Goal: Task Accomplishment & Management: Use online tool/utility

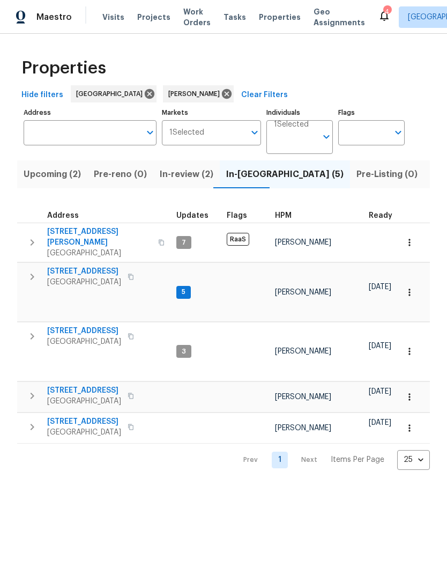
click at [134, 393] on icon "button" at bounding box center [131, 396] width 6 height 6
click at [132, 393] on icon "button" at bounding box center [131, 396] width 6 height 6
click at [409, 287] on icon "button" at bounding box center [409, 292] width 11 height 11
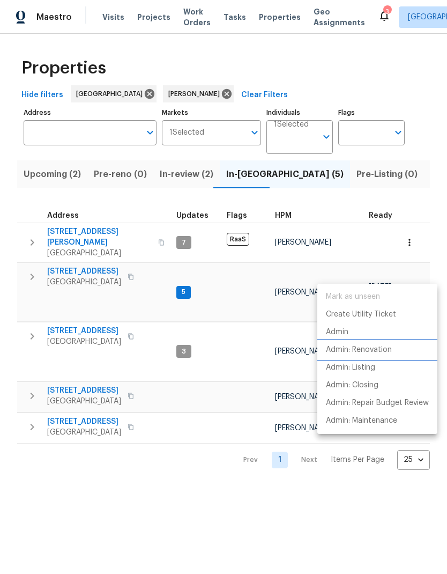
click at [385, 352] on p "Admin: Renovation" at bounding box center [359, 349] width 66 height 11
click at [255, 480] on div at bounding box center [223, 287] width 447 height 574
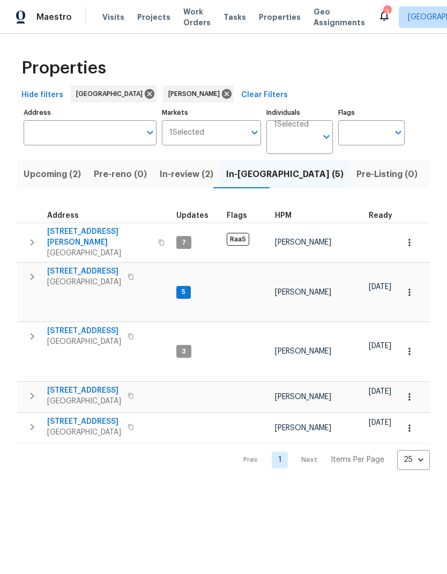
click at [80, 267] on span "6719 Trimstone Dr" at bounding box center [84, 271] width 74 height 11
click at [29, 330] on icon "button" at bounding box center [32, 336] width 13 height 13
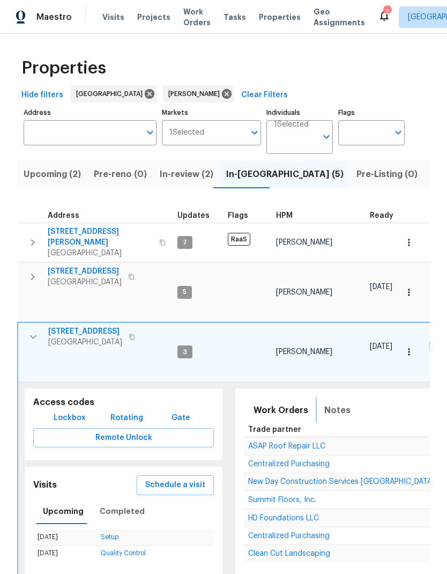
click at [341, 403] on span "Notes" at bounding box center [337, 410] width 26 height 15
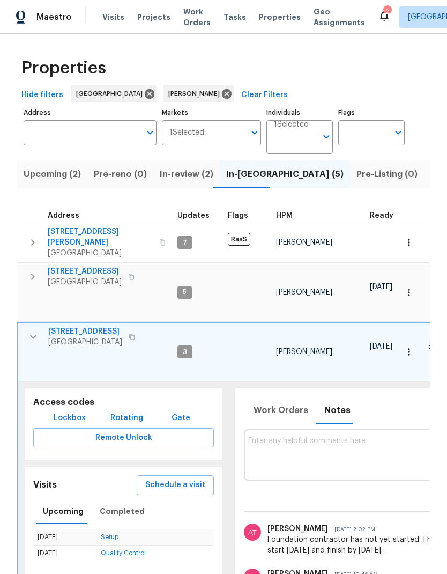
click at [31, 330] on icon "button" at bounding box center [33, 336] width 13 height 13
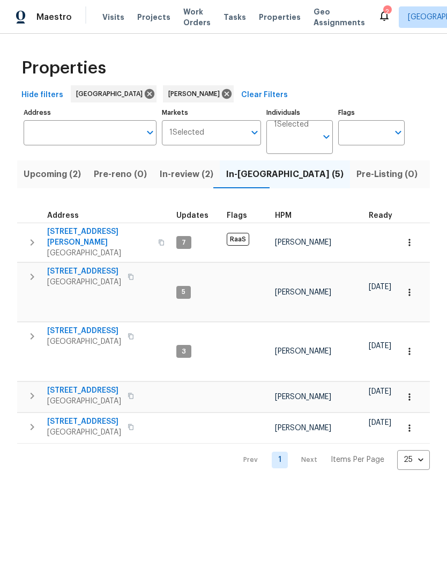
click at [38, 420] on icon "button" at bounding box center [32, 426] width 13 height 13
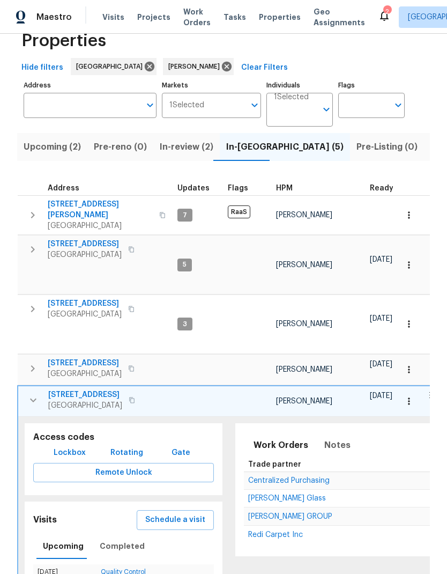
scroll to position [27, 0]
click at [32, 399] on icon "button" at bounding box center [33, 401] width 6 height 4
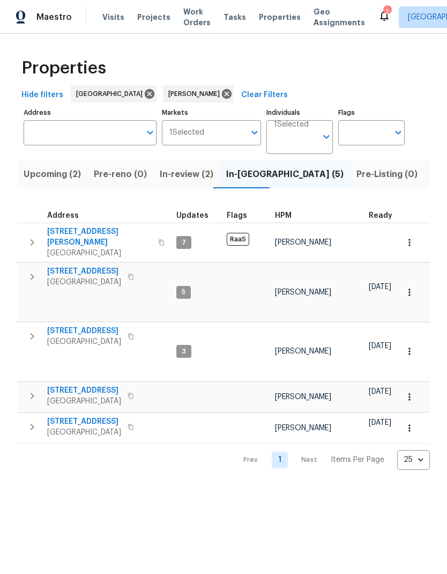
scroll to position [0, 0]
click at [73, 416] on span "8726 Bentongrove Ln" at bounding box center [84, 421] width 74 height 11
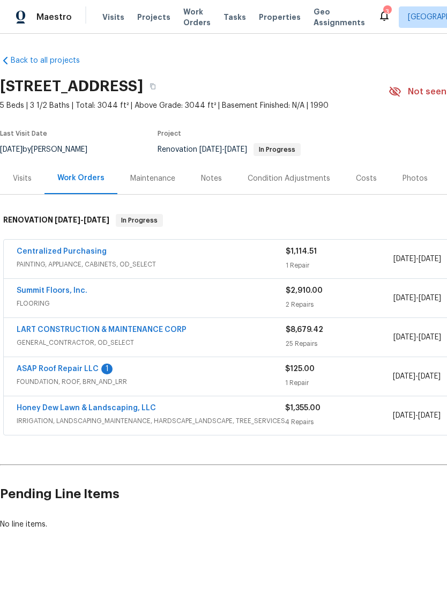
click at [51, 372] on link "ASAP Roof Repair LLC" at bounding box center [58, 369] width 82 height 8
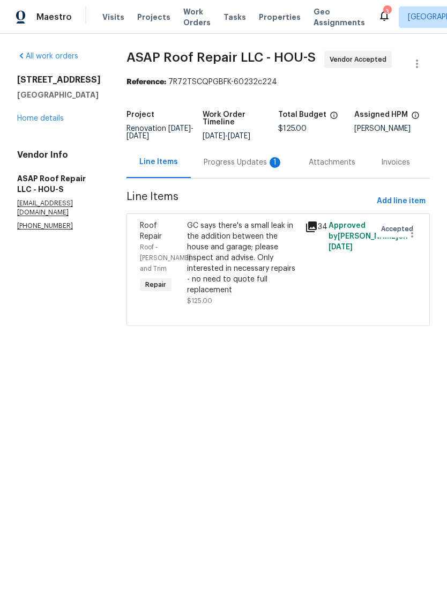
click at [249, 255] on div "GC says there's a small leak in the addition between the house and garage; plea…" at bounding box center [243, 257] width 112 height 75
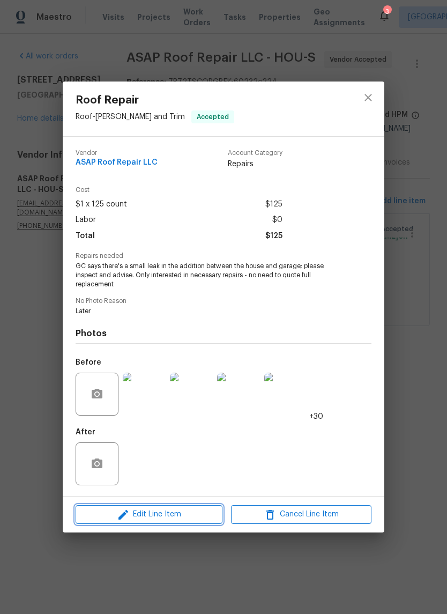
click at [168, 516] on span "Edit Line Item" at bounding box center [149, 514] width 141 height 13
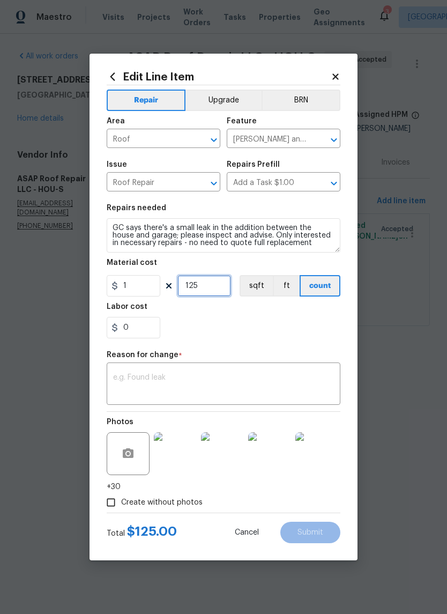
click at [215, 289] on input "125" at bounding box center [205, 285] width 54 height 21
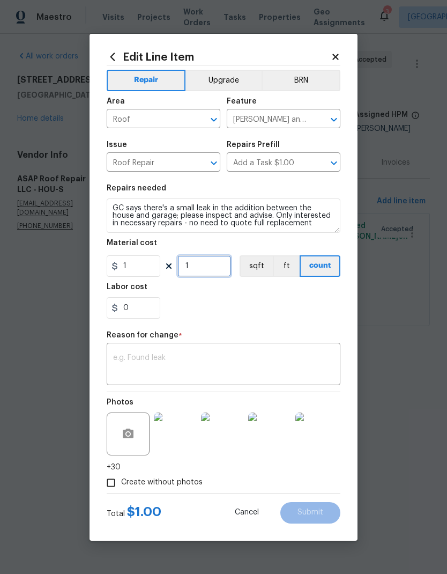
type input "1"
click at [135, 261] on input "1" at bounding box center [134, 265] width 54 height 21
click at [147, 270] on input "1" at bounding box center [134, 265] width 54 height 21
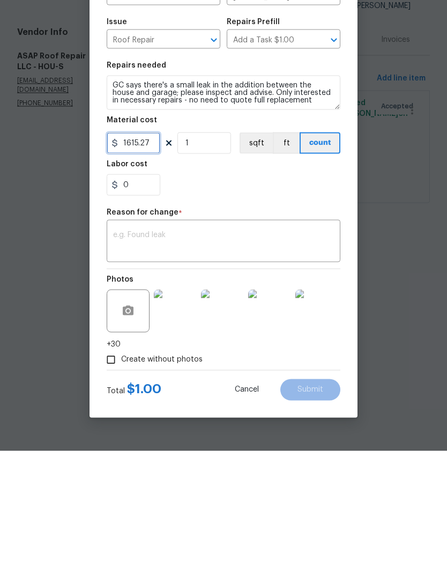
type input "1615.27"
click at [227, 354] on textarea at bounding box center [223, 365] width 221 height 23
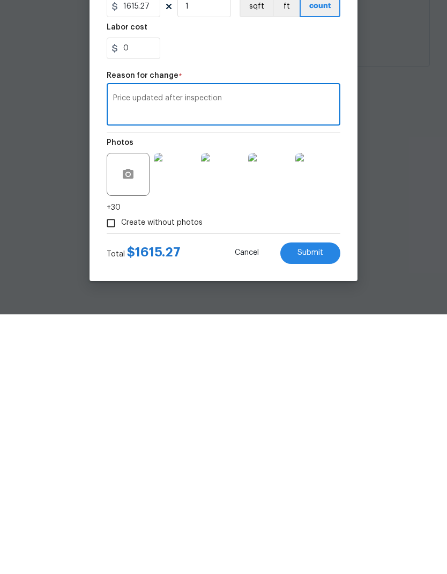
type textarea "Price updated after inspection"
click at [326, 502] on button "Submit" at bounding box center [310, 512] width 60 height 21
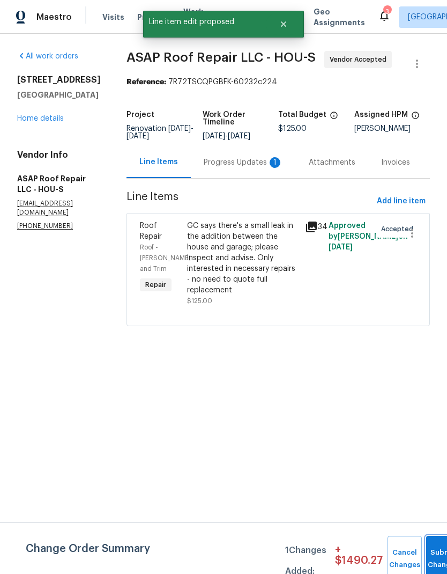
click at [432, 558] on span "Submit Changes" at bounding box center [444, 558] width 24 height 25
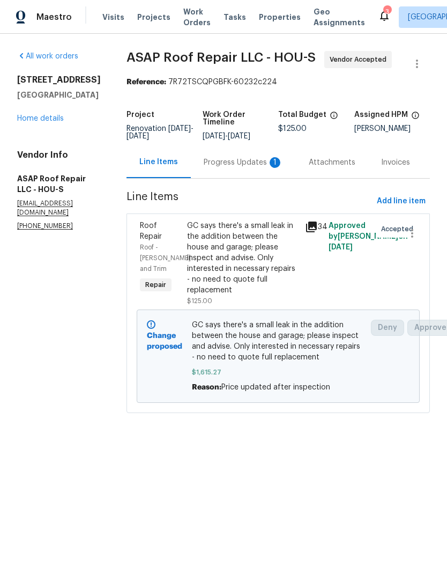
click at [248, 164] on div "Progress Updates 1" at bounding box center [243, 162] width 79 height 11
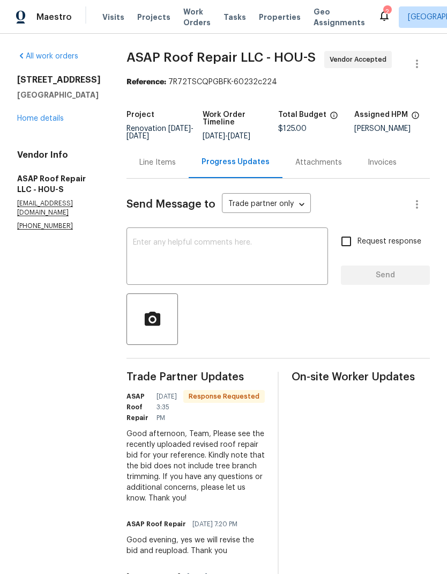
click at [34, 122] on link "Home details" at bounding box center [40, 119] width 47 height 8
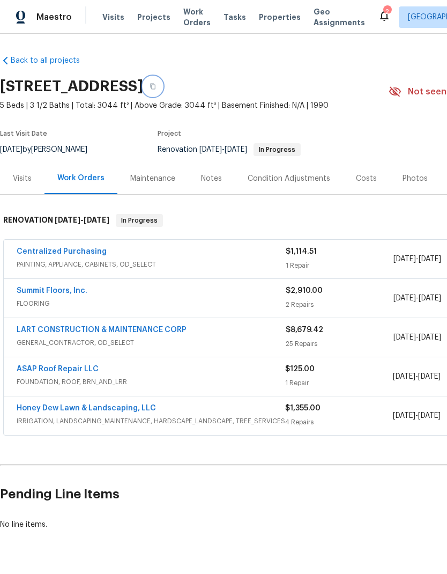
click at [156, 88] on icon "button" at bounding box center [152, 87] width 5 height 6
